Goal: Find contact information: Find contact information

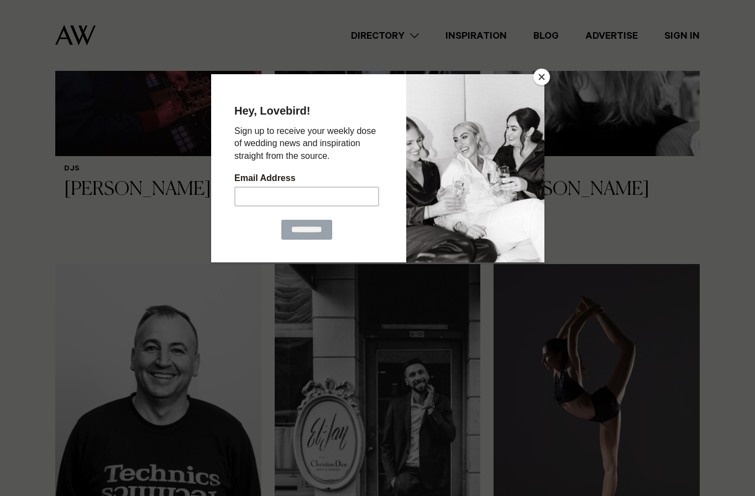
scroll to position [871, 0]
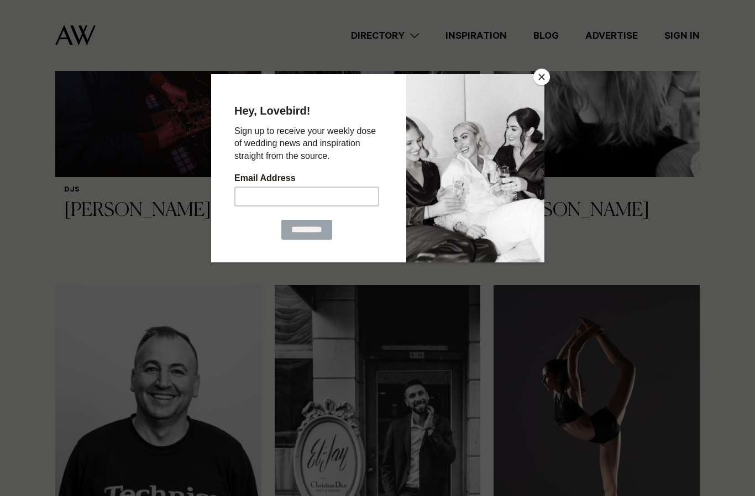
click at [113, 284] on div at bounding box center [377, 248] width 755 height 496
click at [538, 76] on button "Close" at bounding box center [542, 77] width 17 height 17
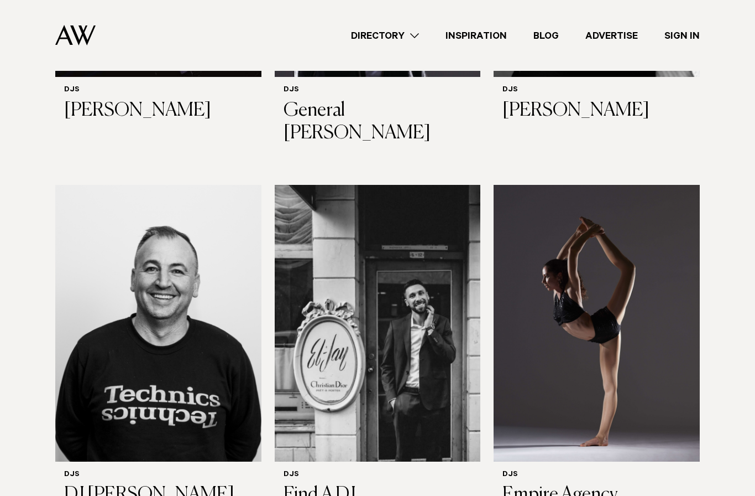
scroll to position [974, 0]
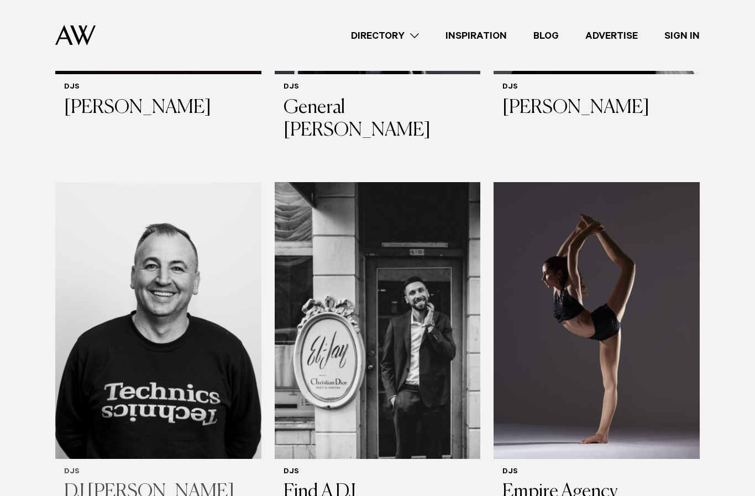
click at [72, 346] on img at bounding box center [158, 320] width 206 height 277
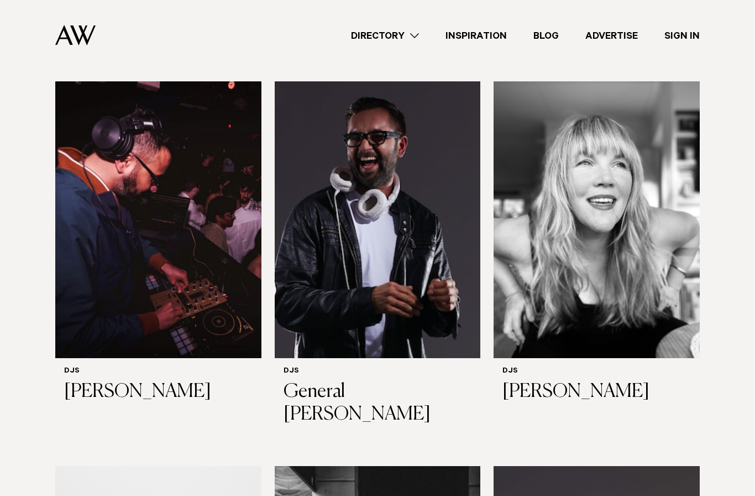
scroll to position [691, 0]
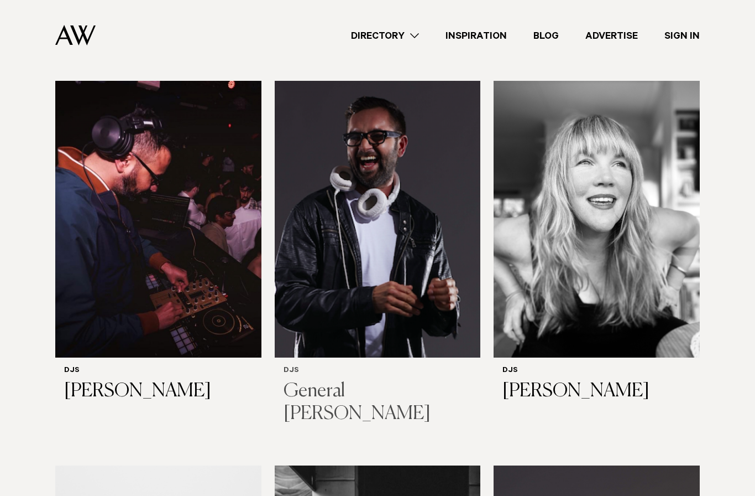
click at [333, 243] on img at bounding box center [378, 219] width 206 height 277
click at [105, 289] on img at bounding box center [158, 219] width 206 height 277
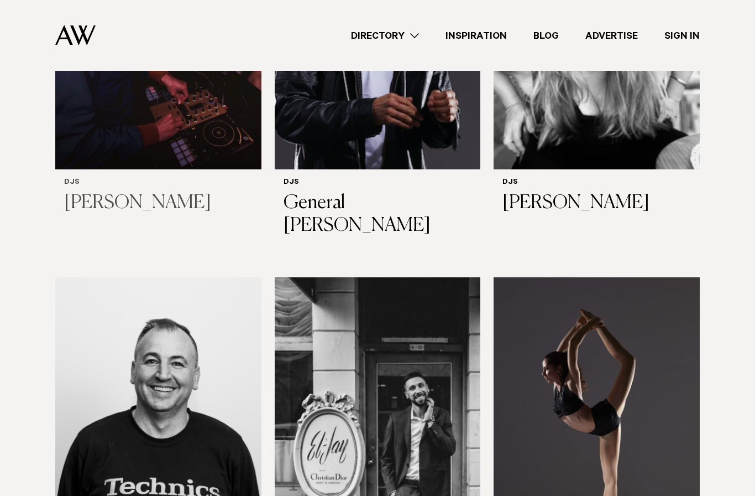
scroll to position [882, 0]
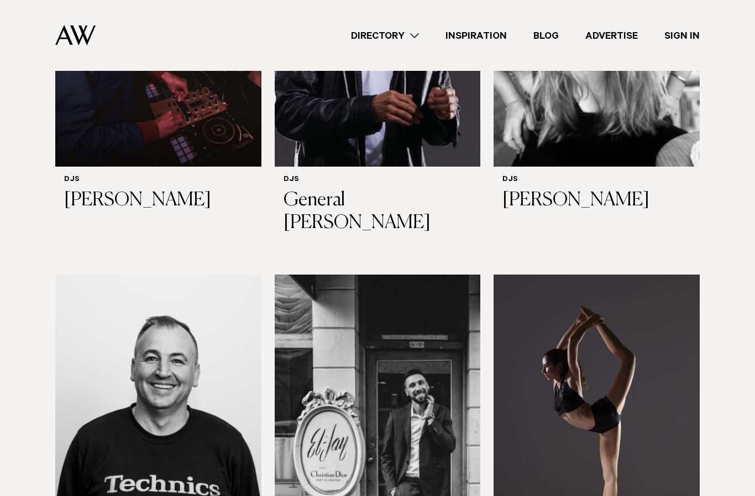
click at [126, 295] on img at bounding box center [158, 412] width 206 height 277
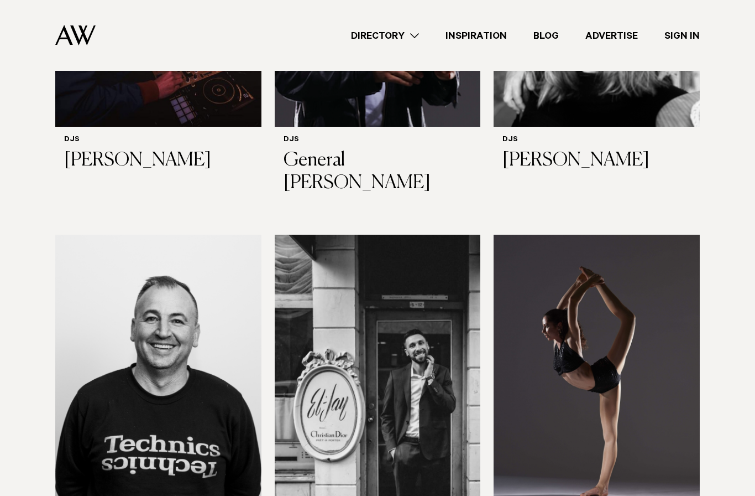
click at [331, 295] on img at bounding box center [378, 372] width 206 height 277
click at [532, 277] on img at bounding box center [597, 372] width 206 height 277
click at [298, 135] on div "DJs General Lee" at bounding box center [378, 164] width 189 height 59
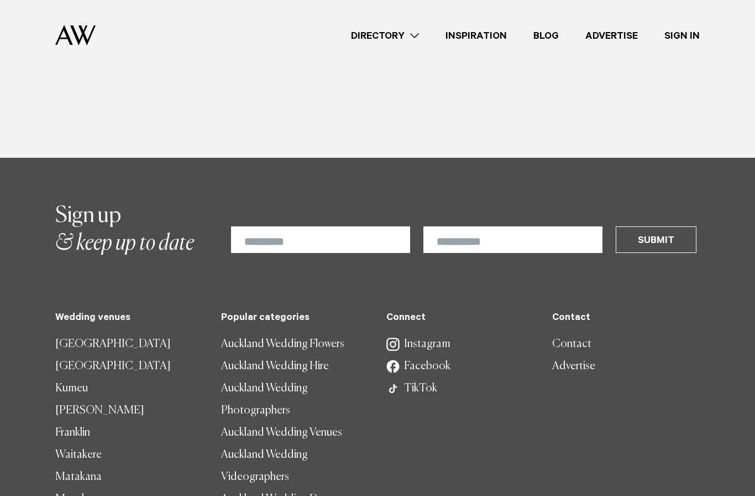
scroll to position [2541, 0]
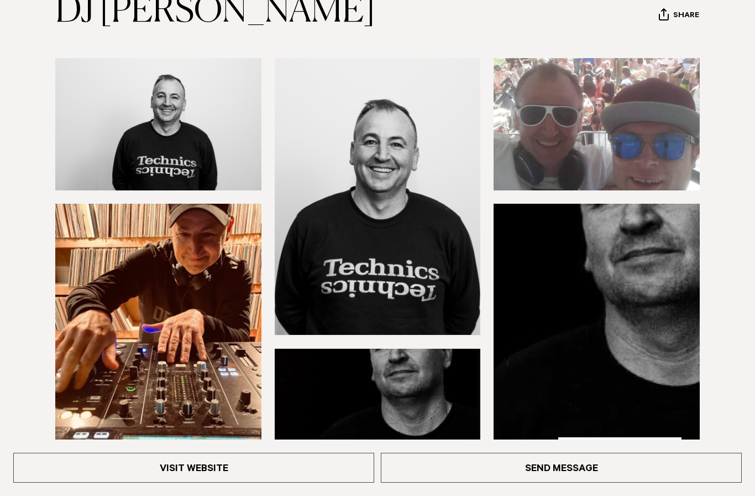
scroll to position [143, 0]
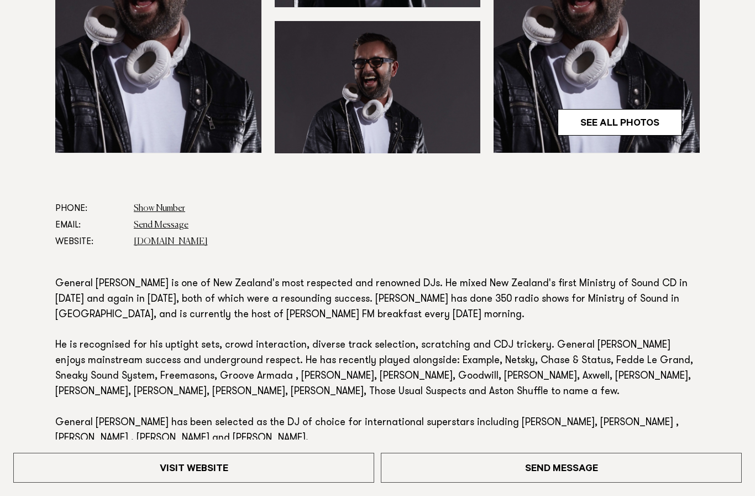
scroll to position [516, 0]
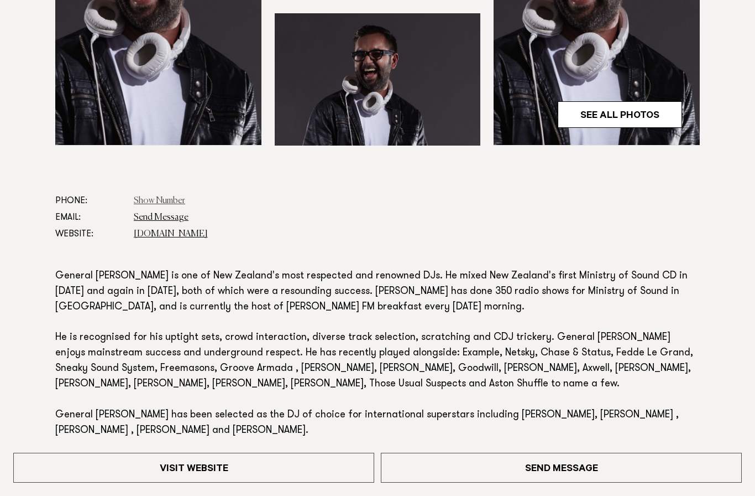
click at [142, 196] on link "Show Number" at bounding box center [159, 200] width 51 height 9
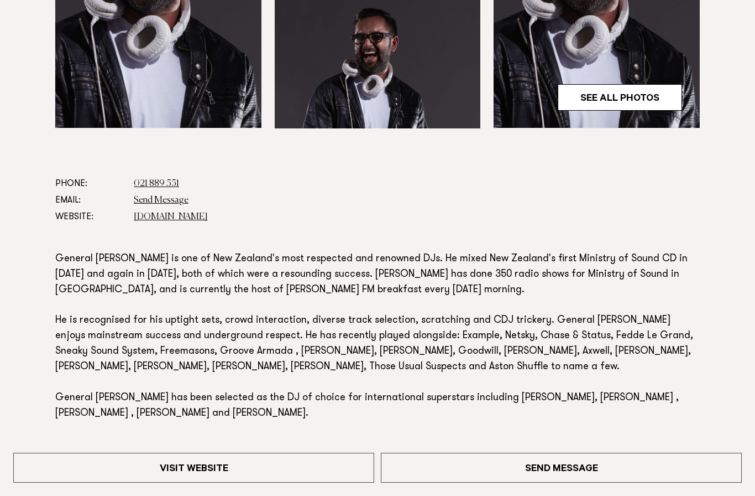
scroll to position [534, 0]
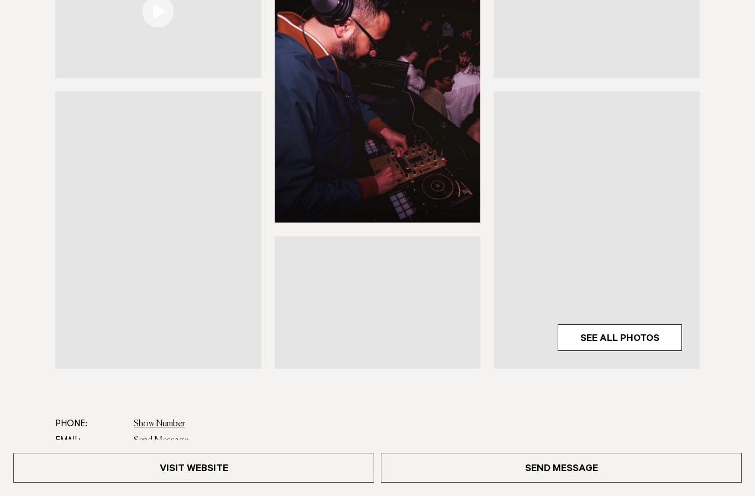
scroll to position [291, 0]
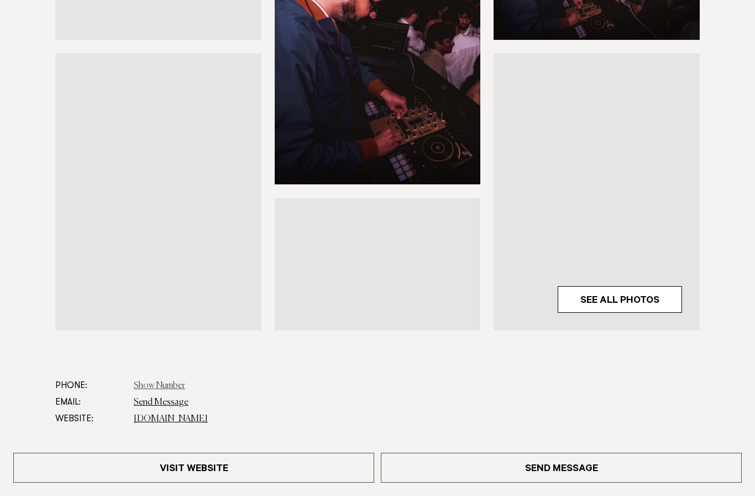
click at [140, 384] on link "Show Number" at bounding box center [159, 385] width 51 height 9
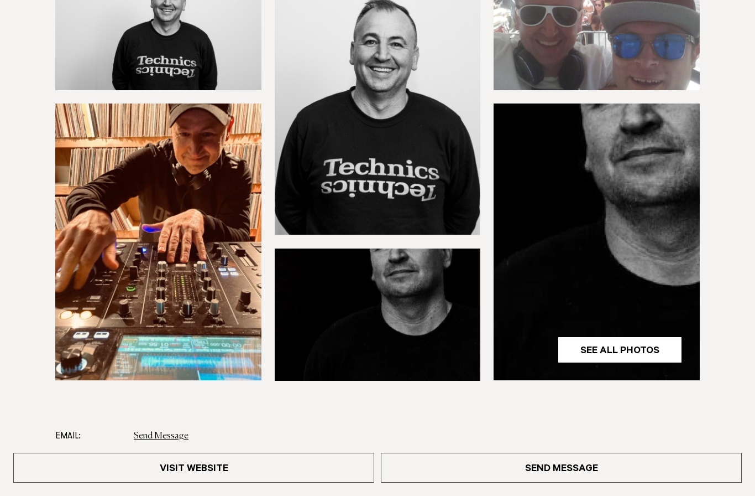
scroll to position [269, 0]
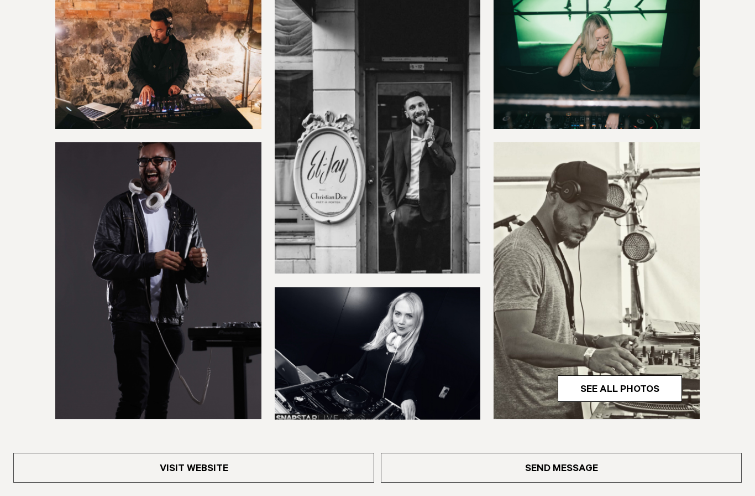
scroll to position [207, 0]
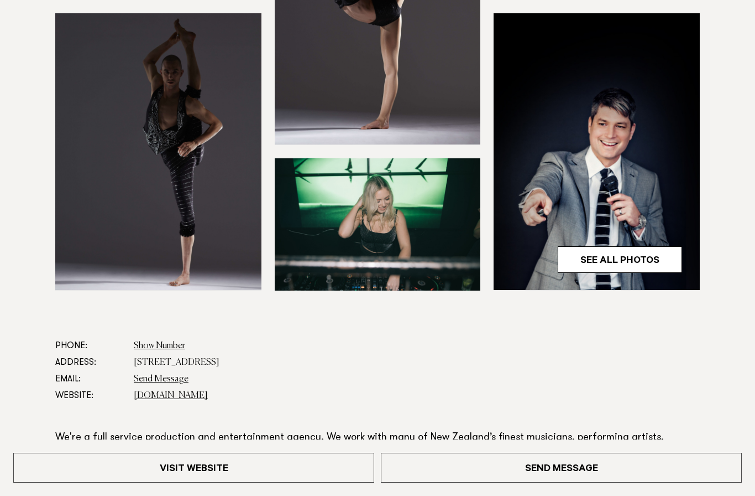
scroll to position [333, 0]
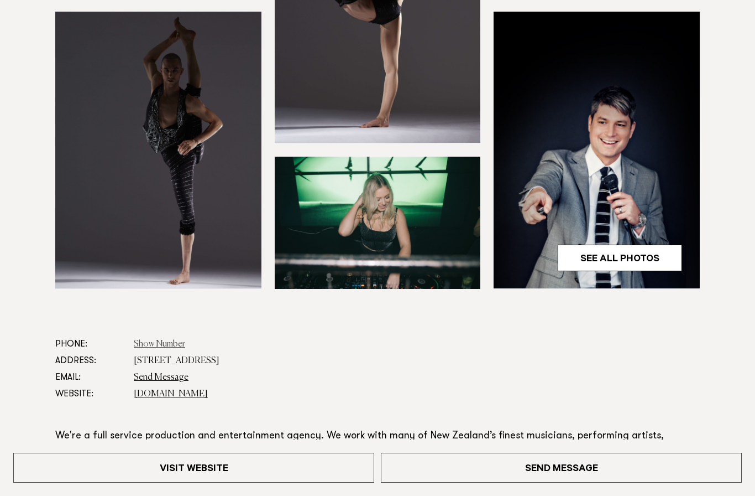
click at [134, 343] on link "Show Number" at bounding box center [159, 344] width 51 height 9
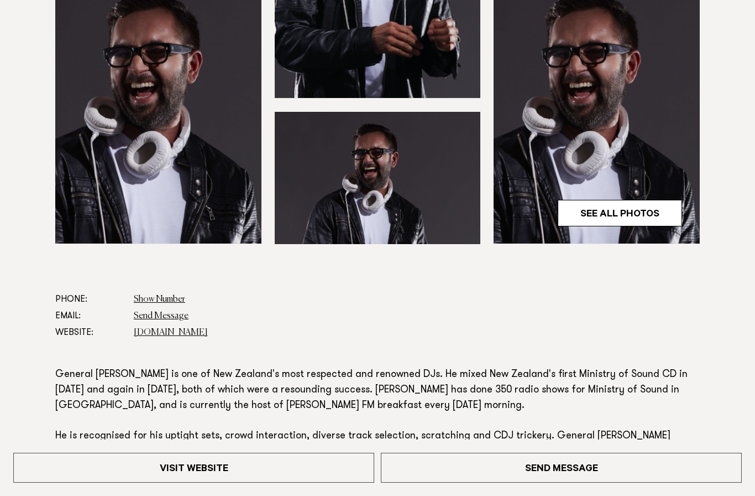
scroll to position [419, 0]
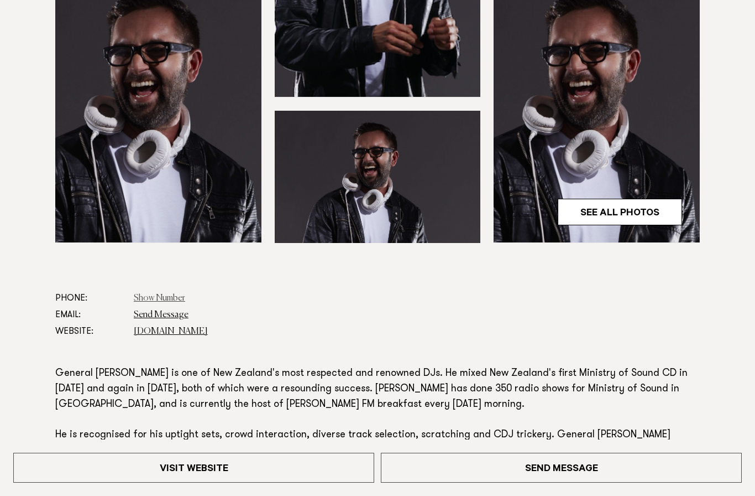
click at [143, 294] on link "Show Number" at bounding box center [159, 298] width 51 height 9
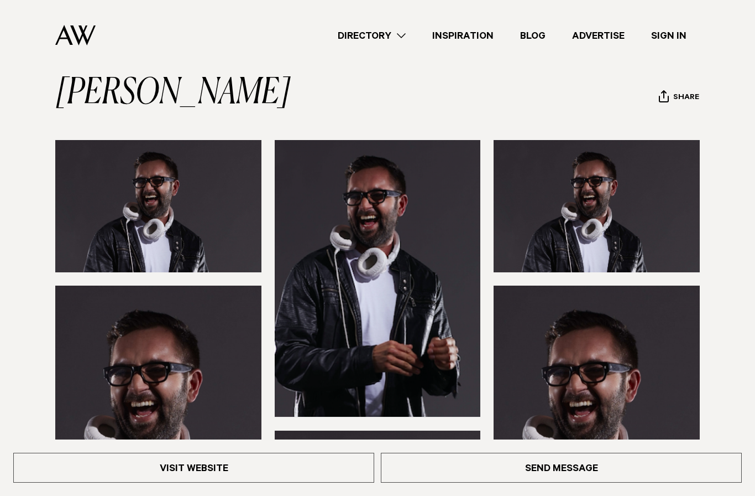
scroll to position [62, 0]
